Goal: Register for event/course

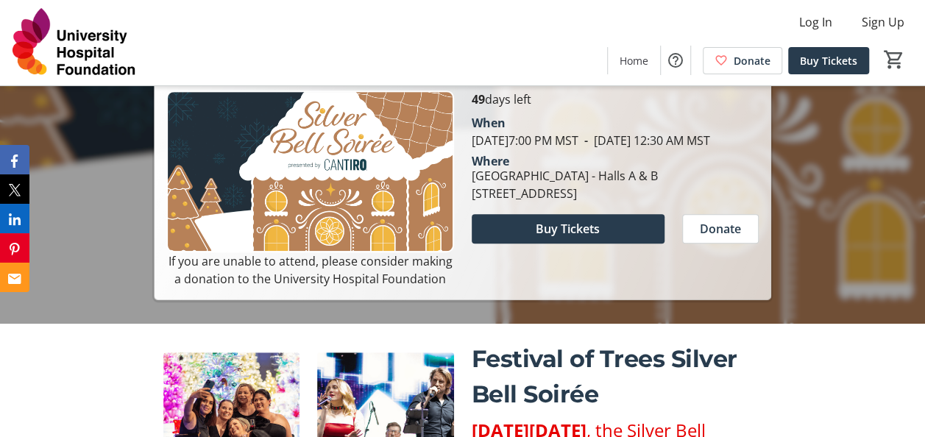
scroll to position [368, 0]
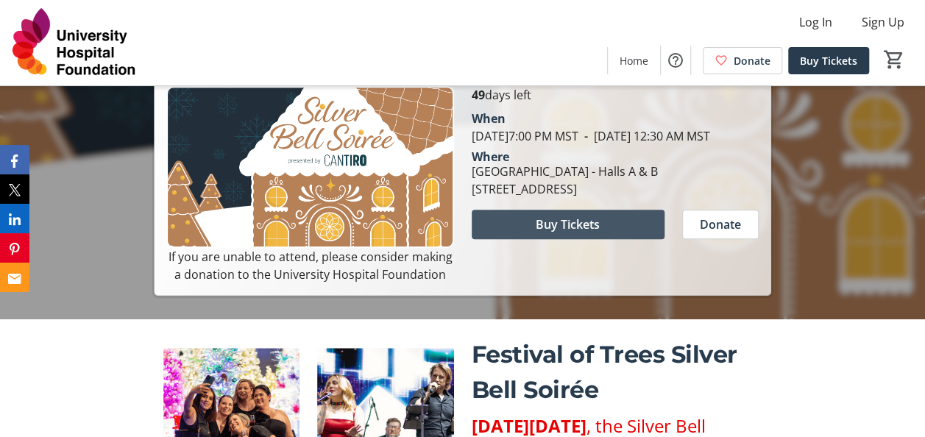
click at [564, 233] on span "Buy Tickets" at bounding box center [568, 225] width 64 height 18
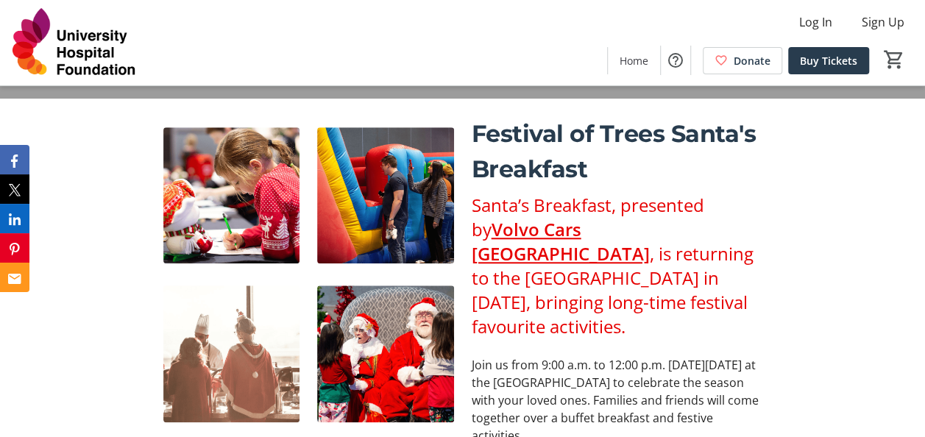
scroll to position [442, 0]
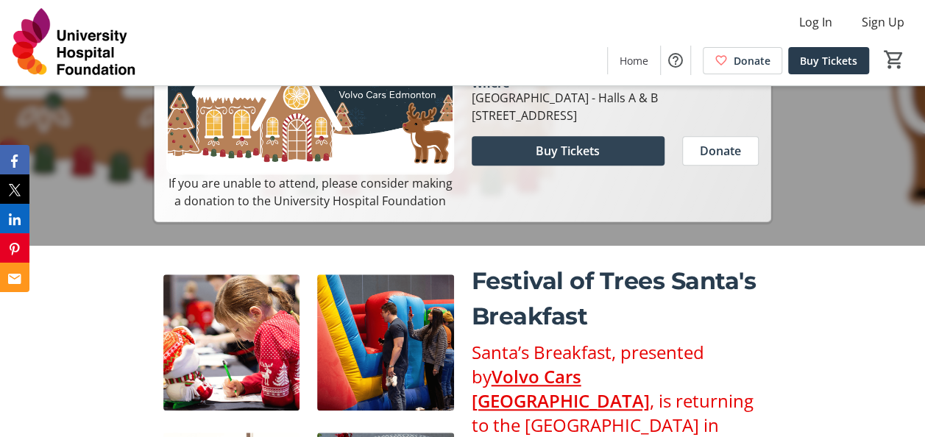
click at [573, 160] on span "Buy Tickets" at bounding box center [568, 151] width 64 height 18
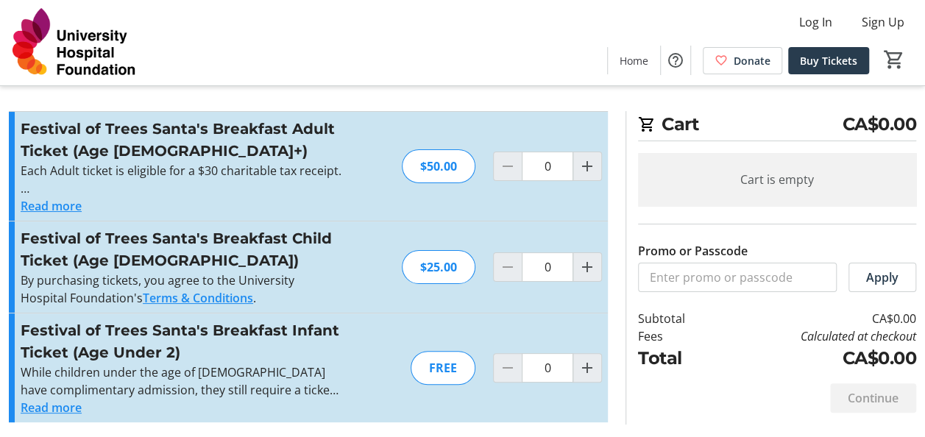
scroll to position [13, 0]
